Goal: Obtain resource: Obtain resource

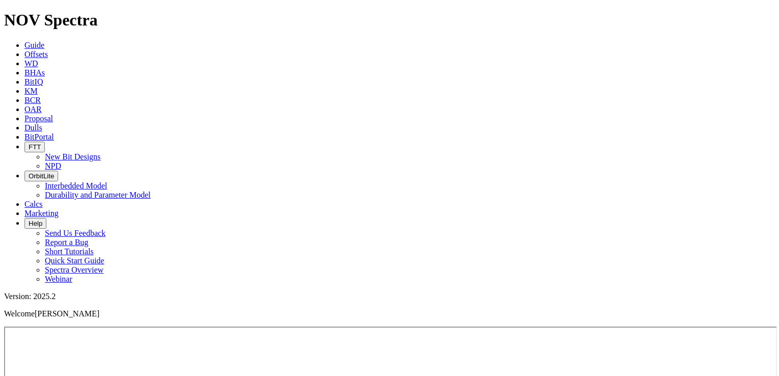
click at [48, 50] on span "Offsets" at bounding box center [35, 54] width 23 height 9
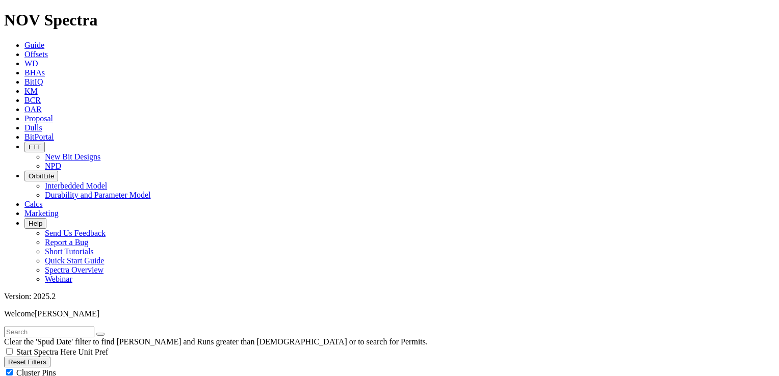
click at [56, 368] on span "Cluster Pins" at bounding box center [36, 372] width 40 height 9
checkbox input "false"
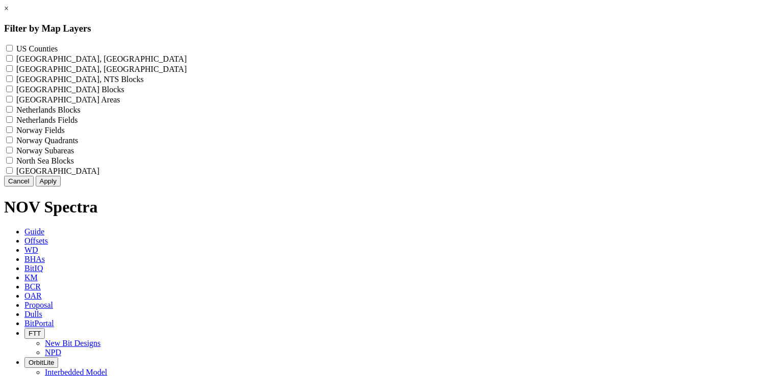
click at [13, 49] on Counties "US Counties - ()" at bounding box center [9, 48] width 7 height 7
checkbox Counties "true"
click at [61, 187] on button "Apply" at bounding box center [48, 181] width 25 height 11
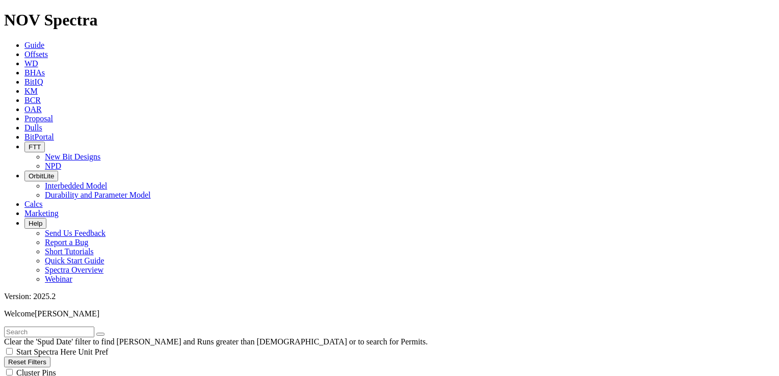
scroll to position [204, 0]
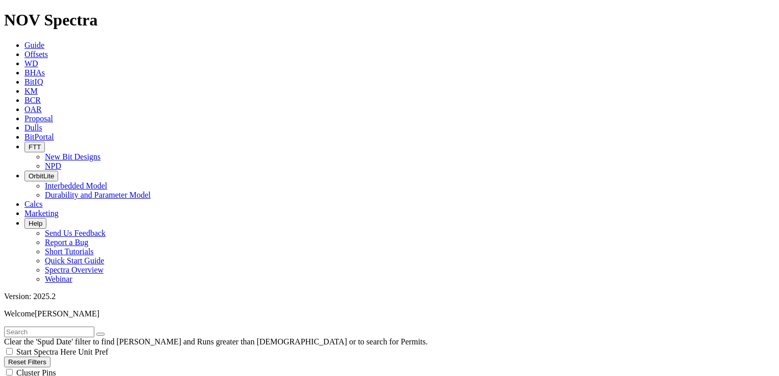
type input "[DATE]"
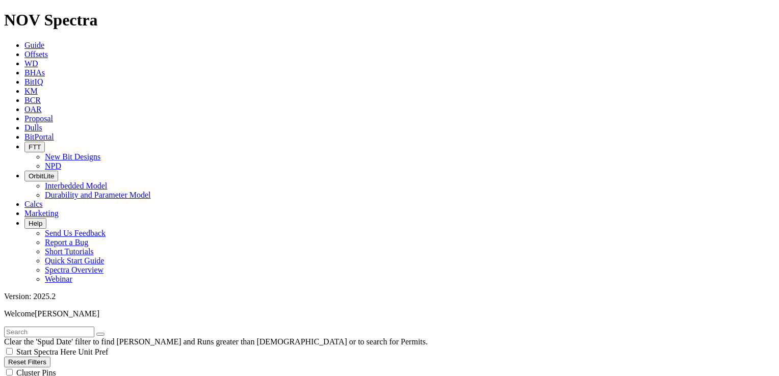
type input "7"
type input "8"
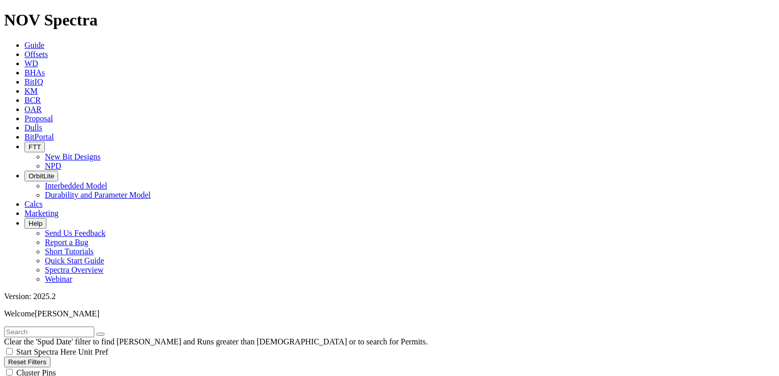
type input "9.875"
checkbox input "false"
type input "9.88"
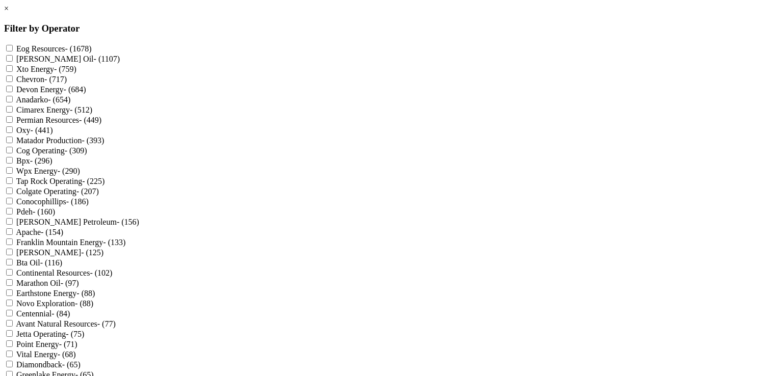
click at [13, 113] on Energy "Cimarex Energy - (512)" at bounding box center [9, 109] width 7 height 7
checkbox Energy "true"
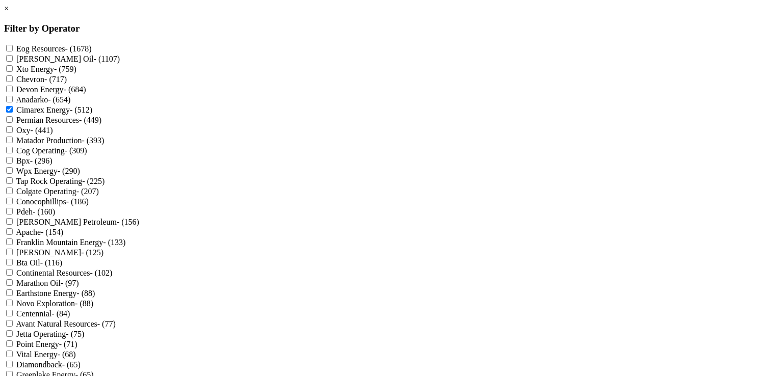
scroll to position [1103, 0]
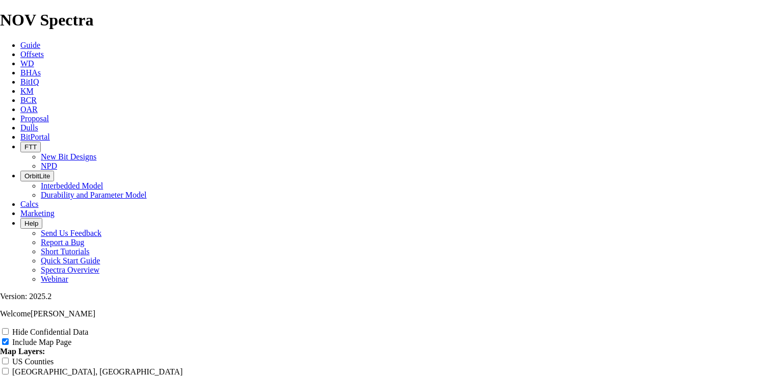
scroll to position [1274, 0]
radio input "true"
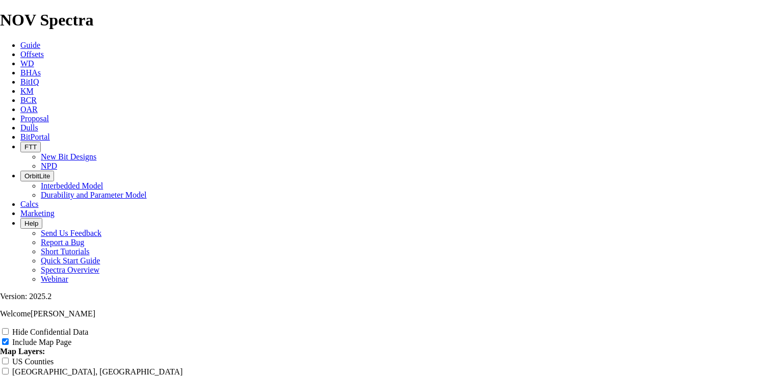
radio input "true"
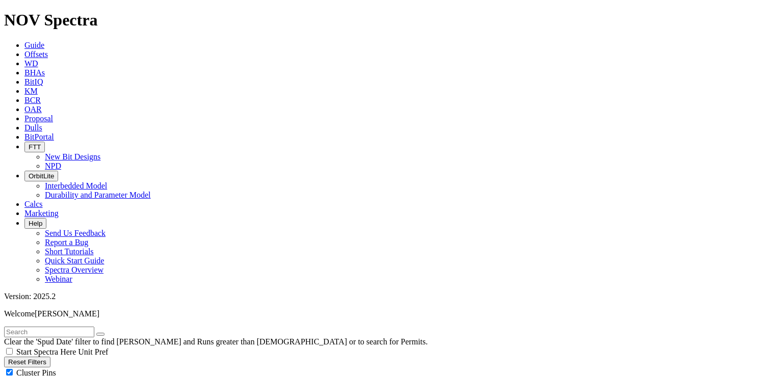
scroll to position [459, 0]
